Goal: Transaction & Acquisition: Purchase product/service

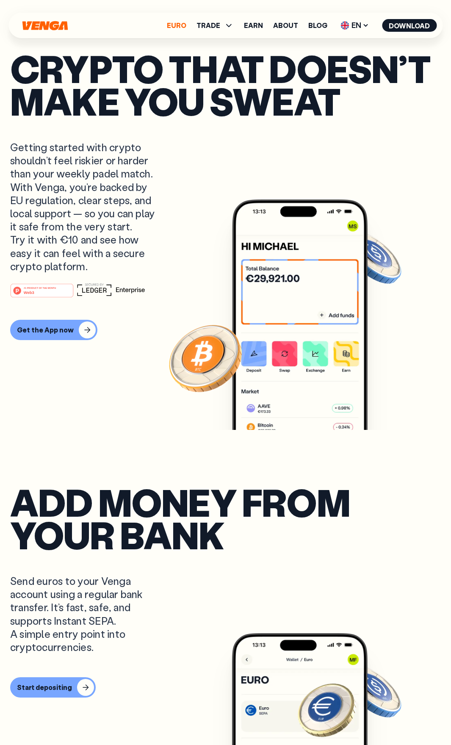
click at [181, 24] on link "Euro" at bounding box center [176, 25] width 19 height 7
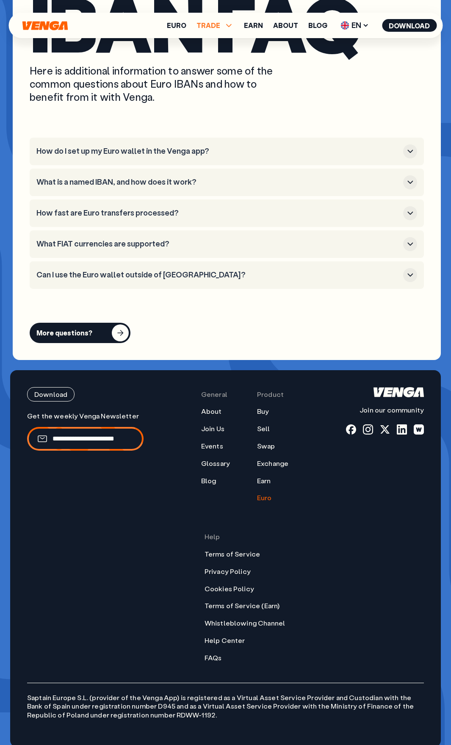
click at [223, 27] on span "TRADE" at bounding box center [215, 25] width 37 height 10
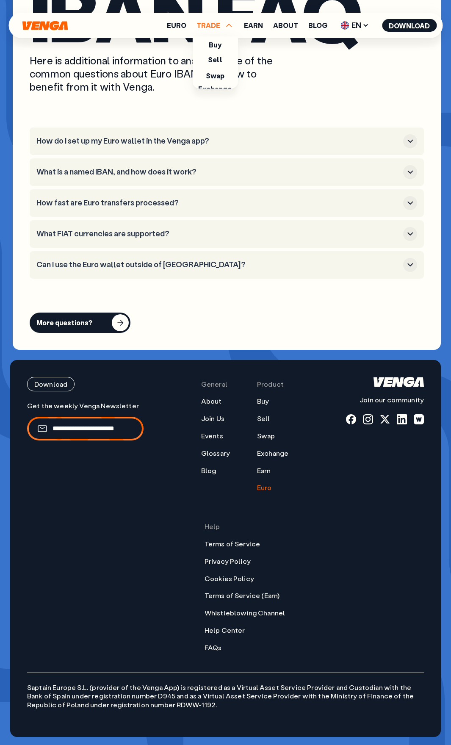
scroll to position [3545, 0]
click at [221, 45] on link "Buy" at bounding box center [215, 43] width 12 height 9
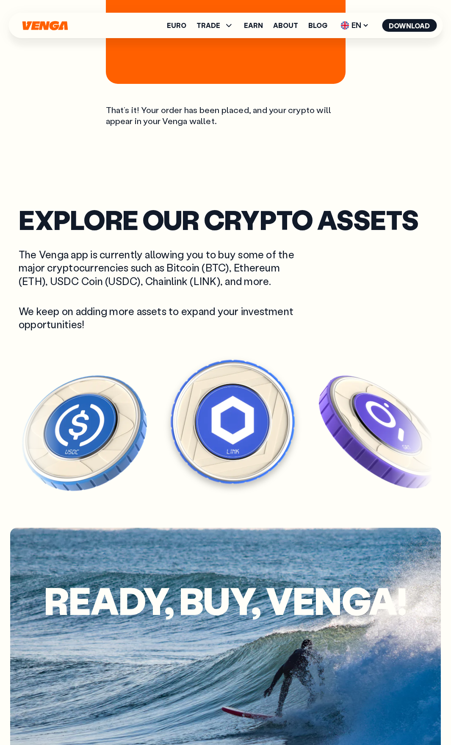
scroll to position [2690, 0]
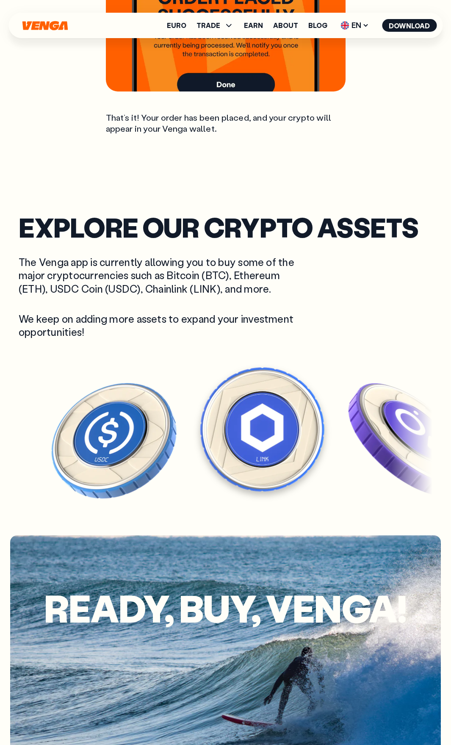
click at [277, 377] on img at bounding box center [262, 429] width 131 height 131
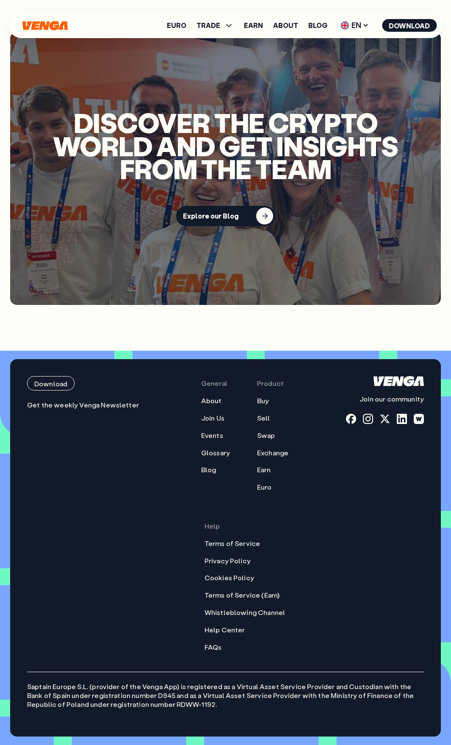
scroll to position [2449, 0]
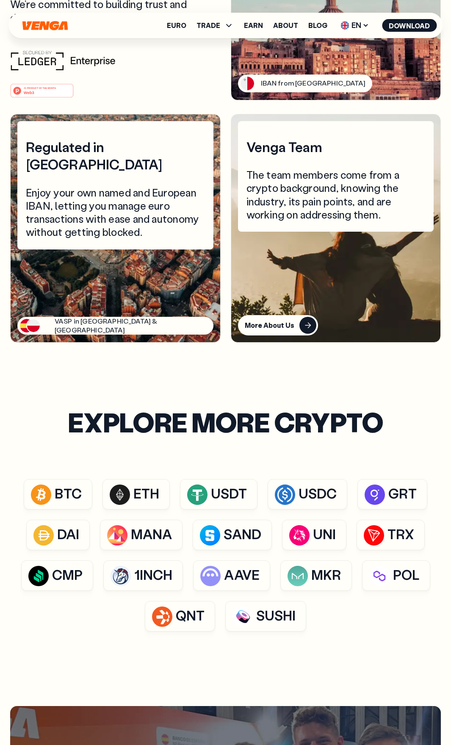
click at [117, 420] on h2 "EXPLORE more crypto" at bounding box center [226, 422] width 316 height 23
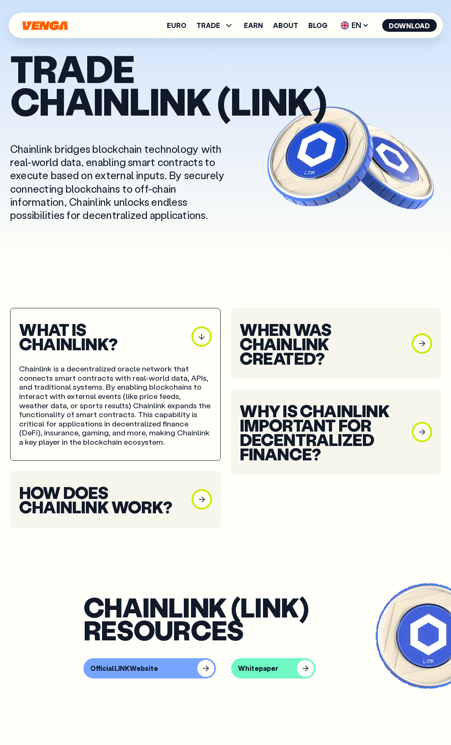
scroll to position [0, 0]
